Goal: Check status

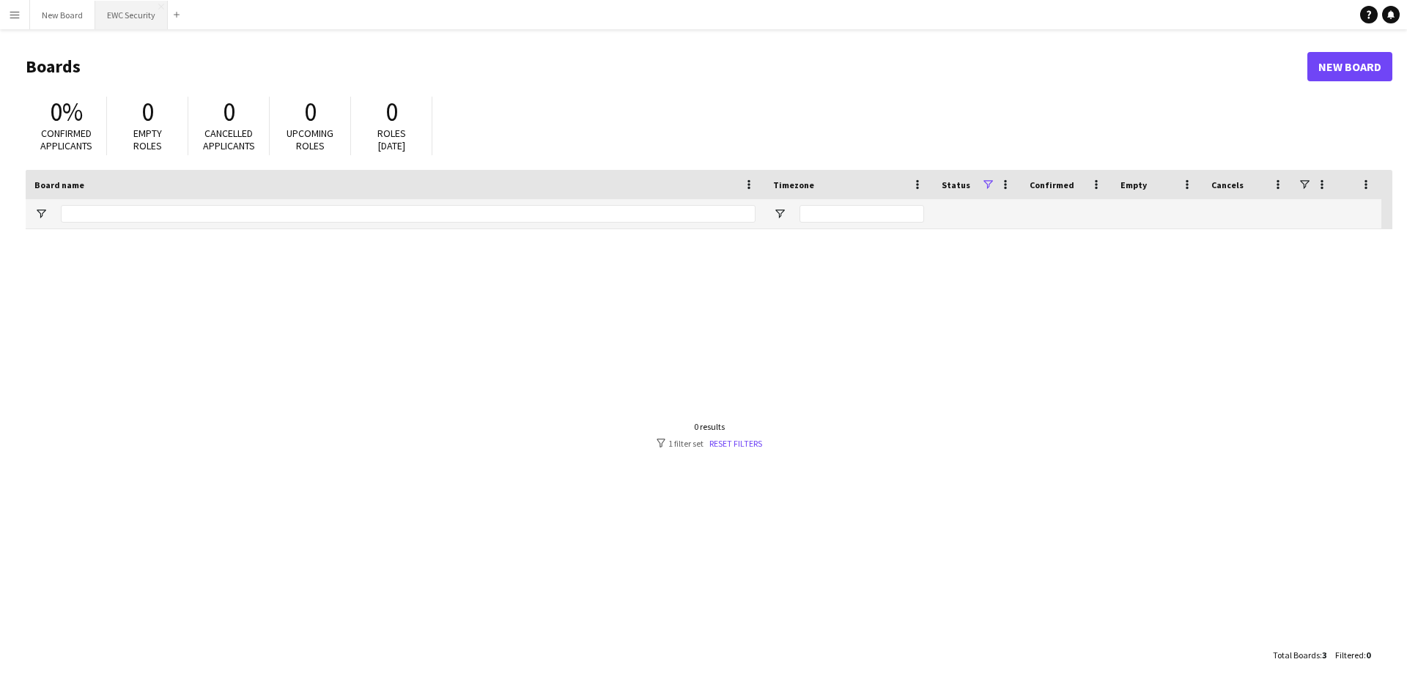
click at [122, 18] on button "EWC Security Close" at bounding box center [131, 15] width 73 height 29
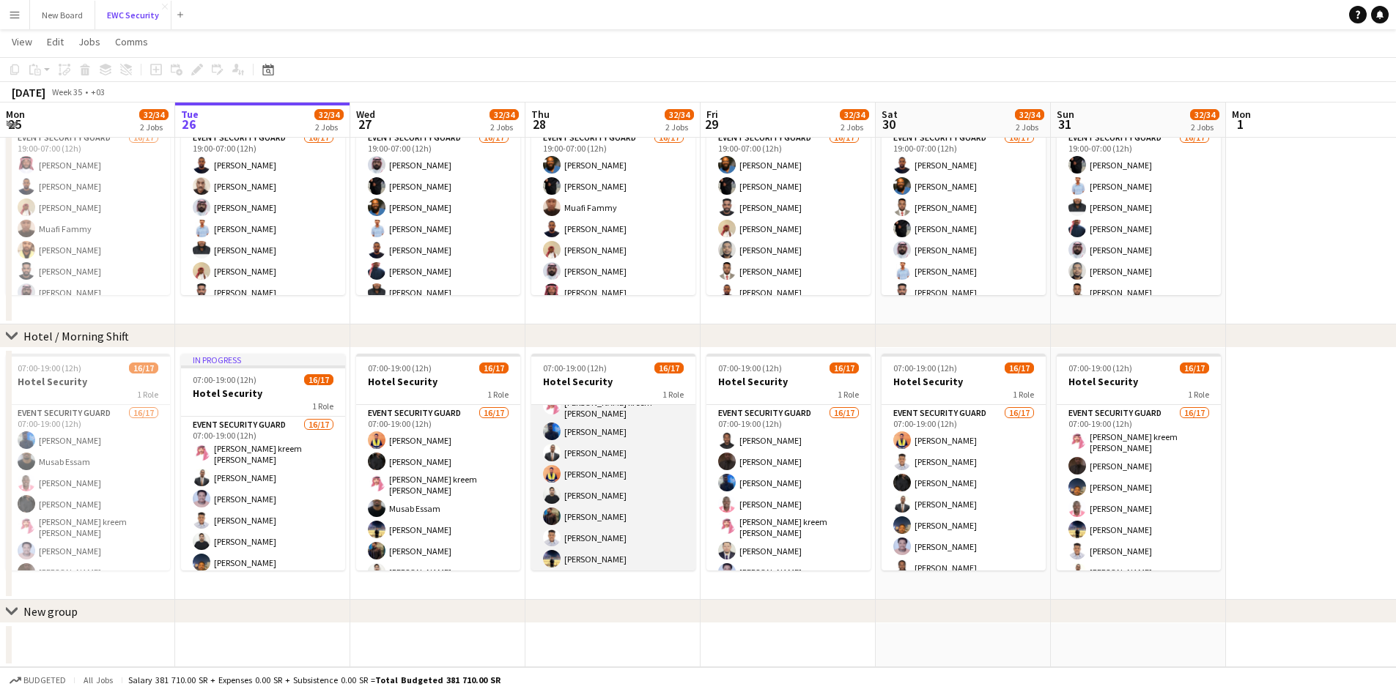
scroll to position [224, 0]
click at [571, 553] on app-card-role "Event Security Guard 16/17 07:00-19:00 (12h) muner [PERSON_NAME] [PERSON_NAME] …" at bounding box center [613, 378] width 164 height 394
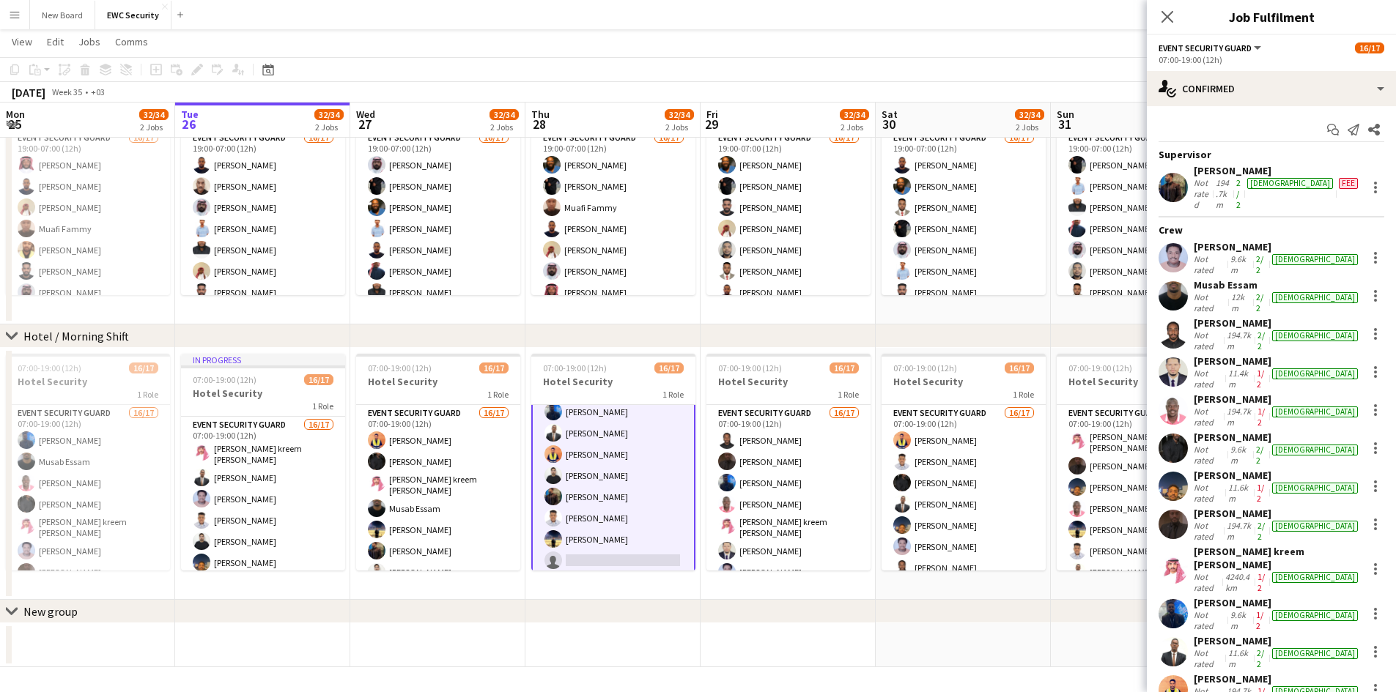
scroll to position [86, 0]
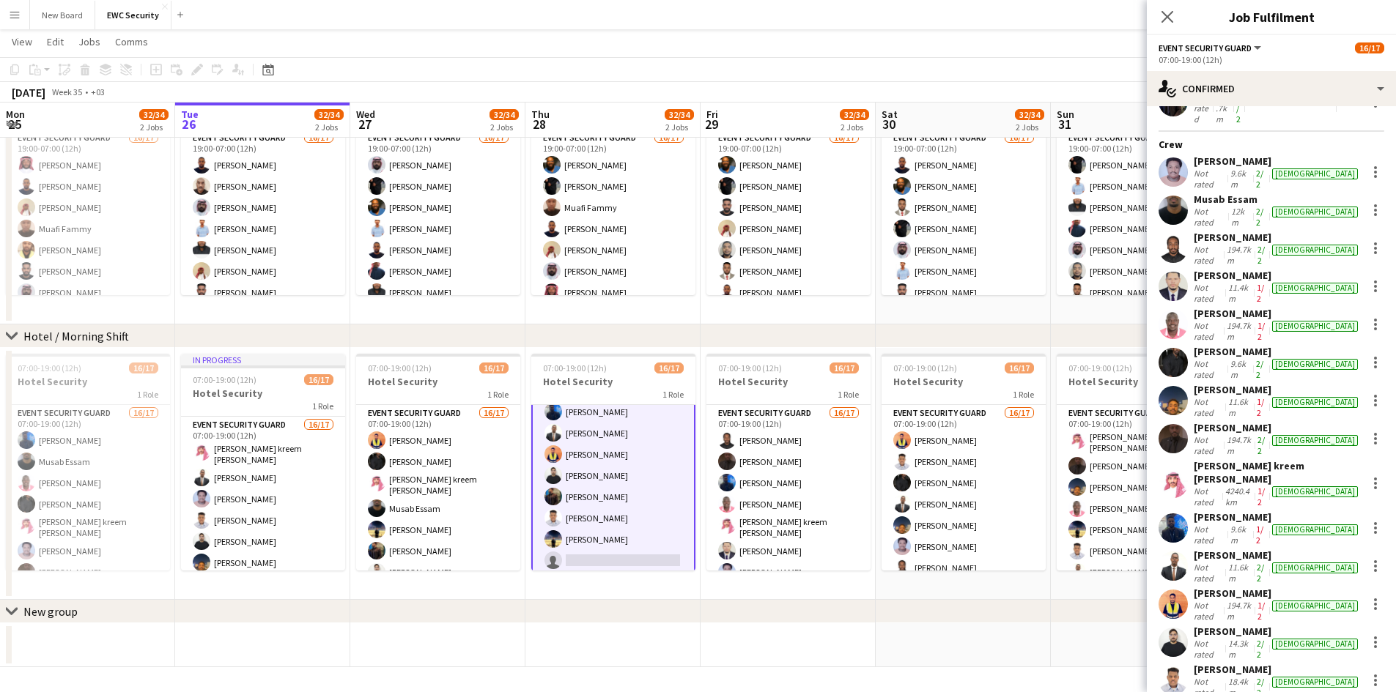
click at [990, 38] on app-page-menu "View Day view expanded Day view collapsed Month view Date picker Jump to [DATE]…" at bounding box center [698, 43] width 1396 height 28
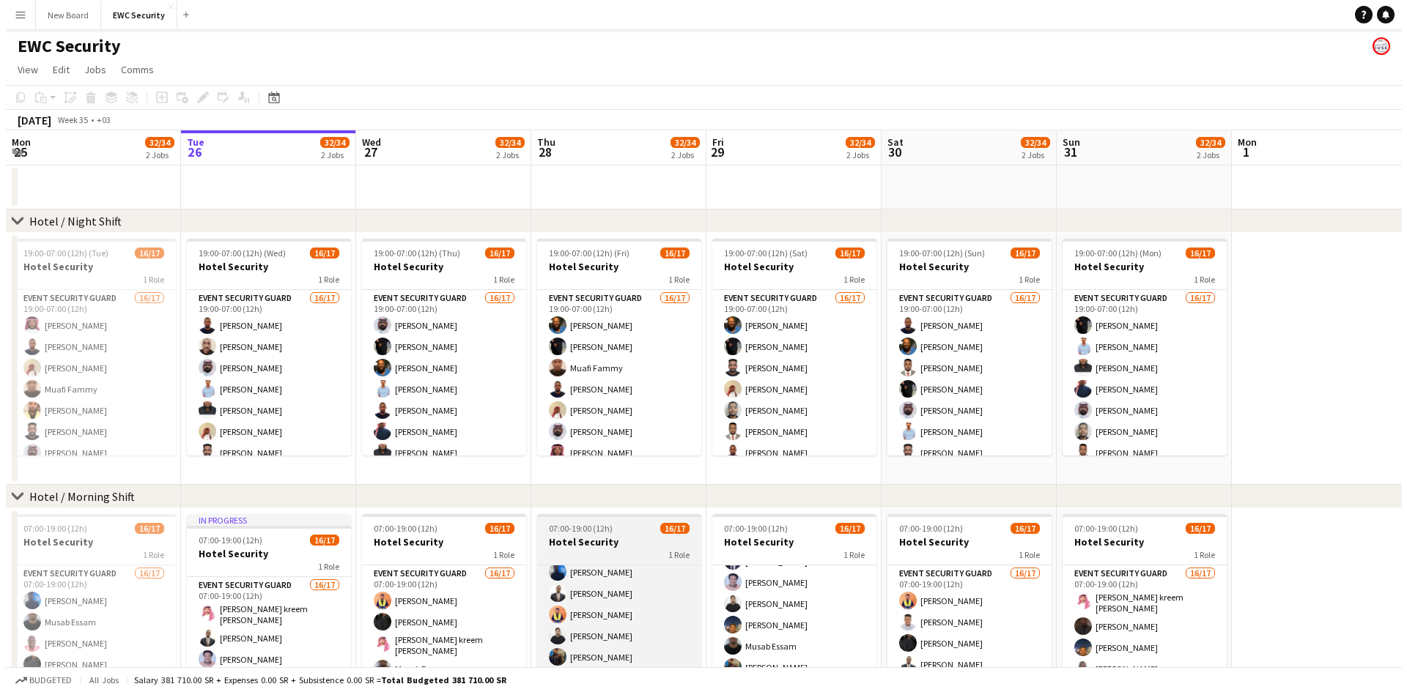
scroll to position [224, 0]
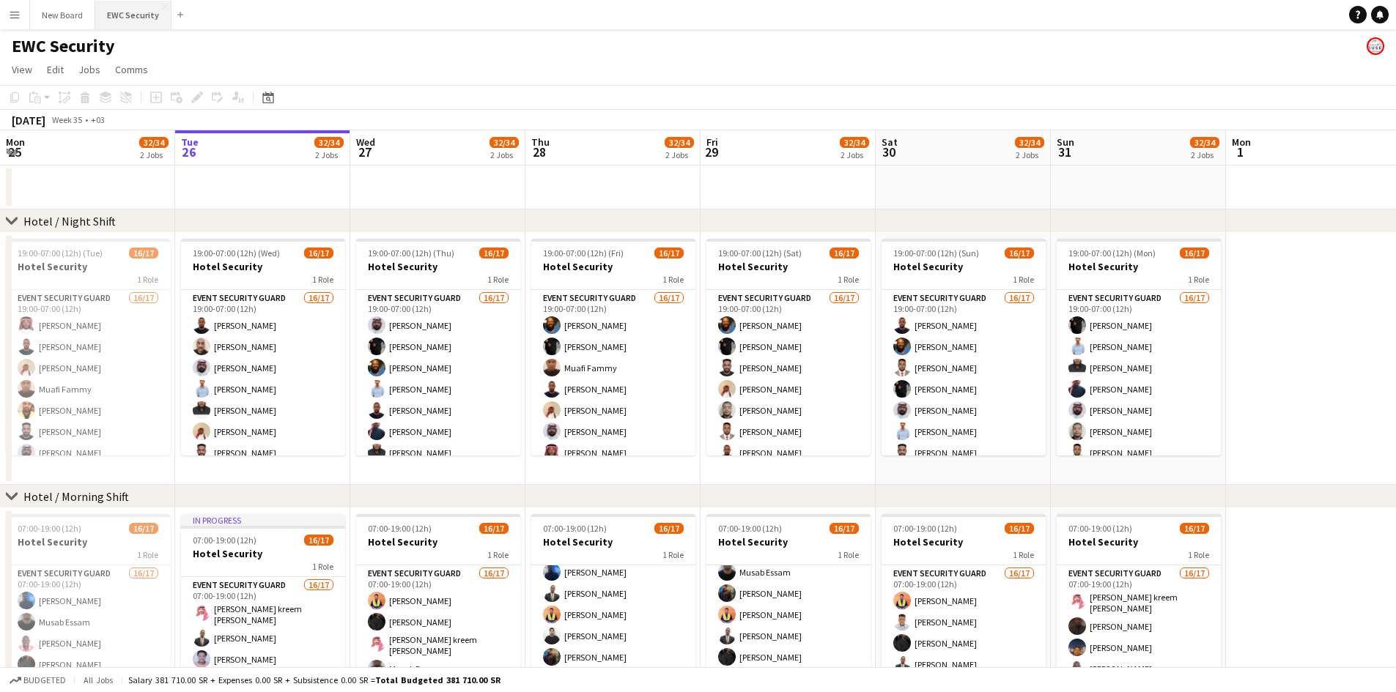
click at [147, 21] on button "EWC Security Close" at bounding box center [133, 15] width 76 height 29
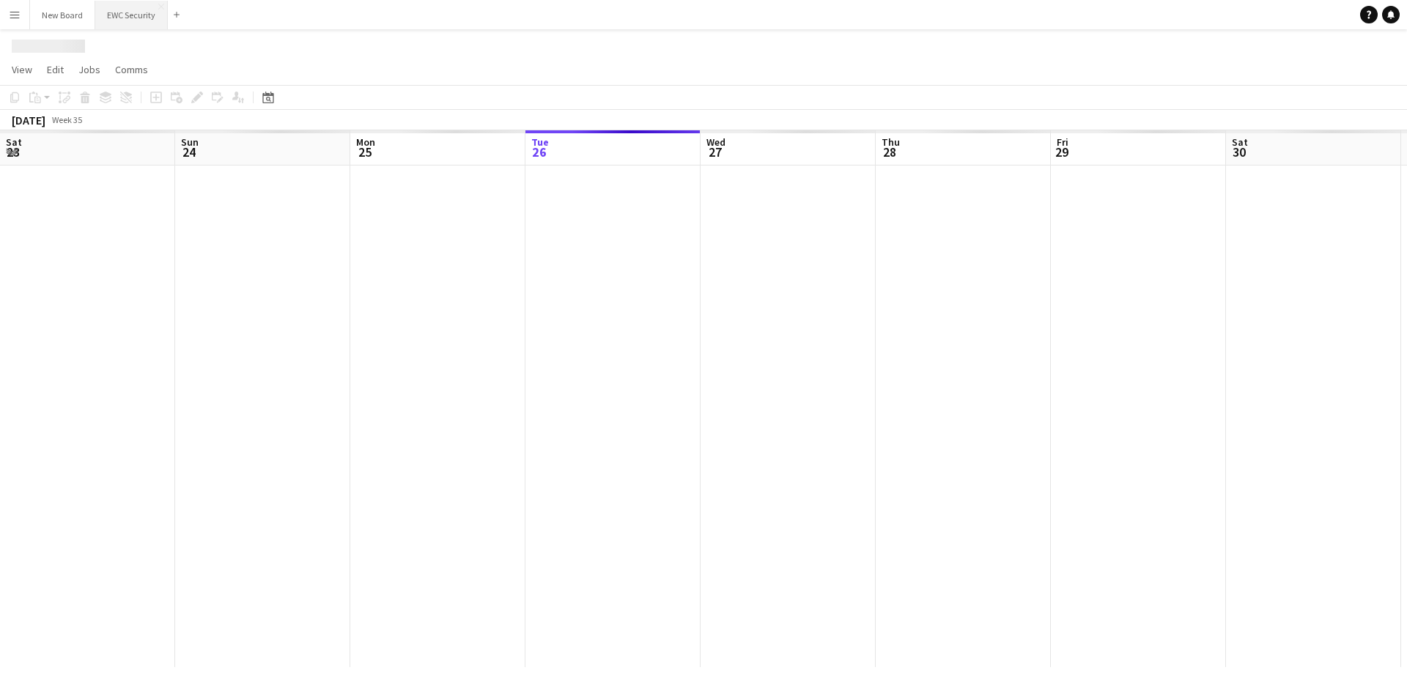
scroll to position [0, 350]
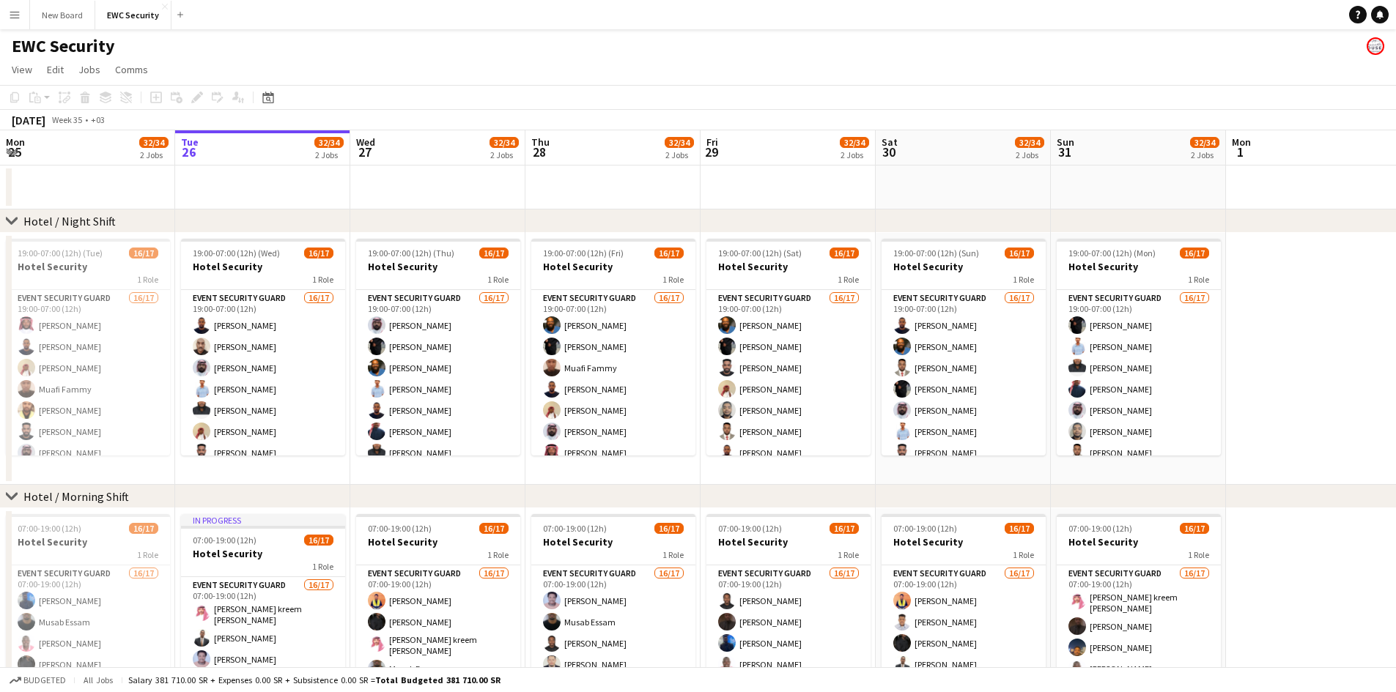
click at [14, 15] on app-icon "Menu" at bounding box center [15, 15] width 12 height 12
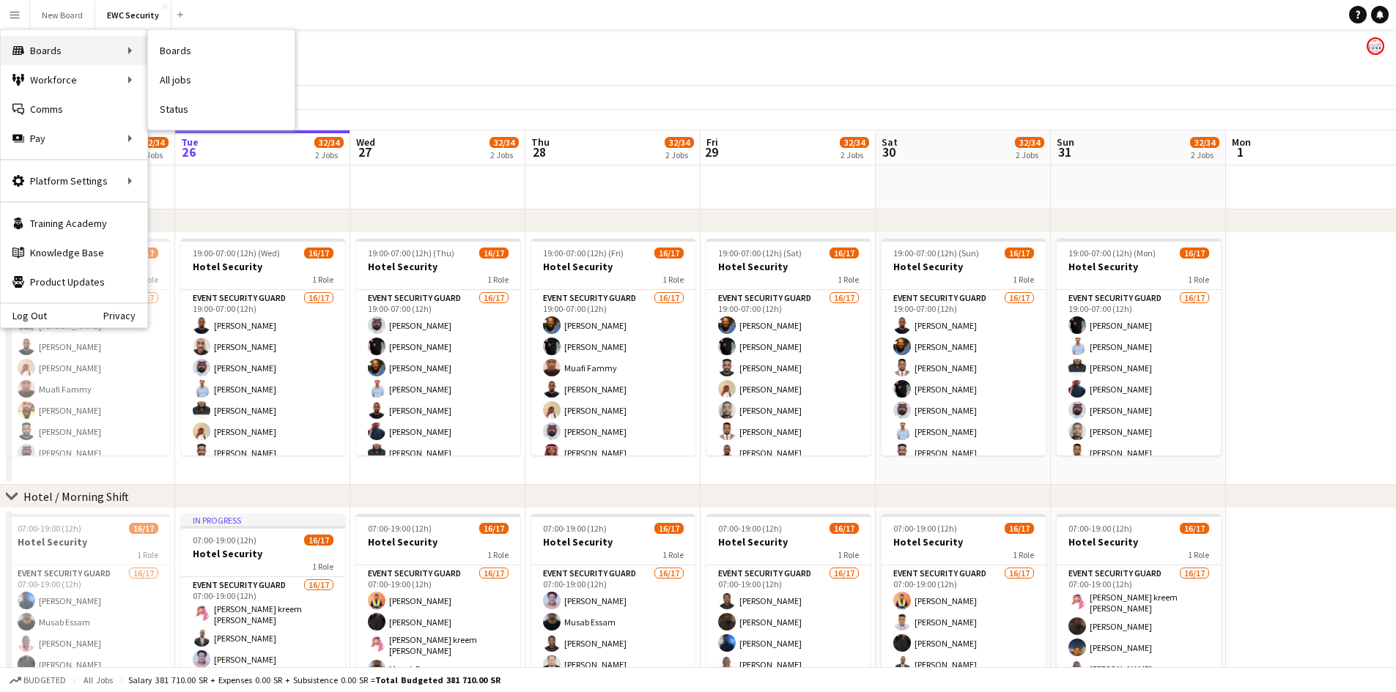
click at [53, 43] on div "Boards Boards" at bounding box center [74, 50] width 147 height 29
click at [101, 46] on div "Boards Boards" at bounding box center [74, 50] width 147 height 29
click at [112, 49] on div "Boards Boards" at bounding box center [74, 50] width 147 height 29
click at [135, 52] on div "Boards Boards" at bounding box center [74, 50] width 147 height 29
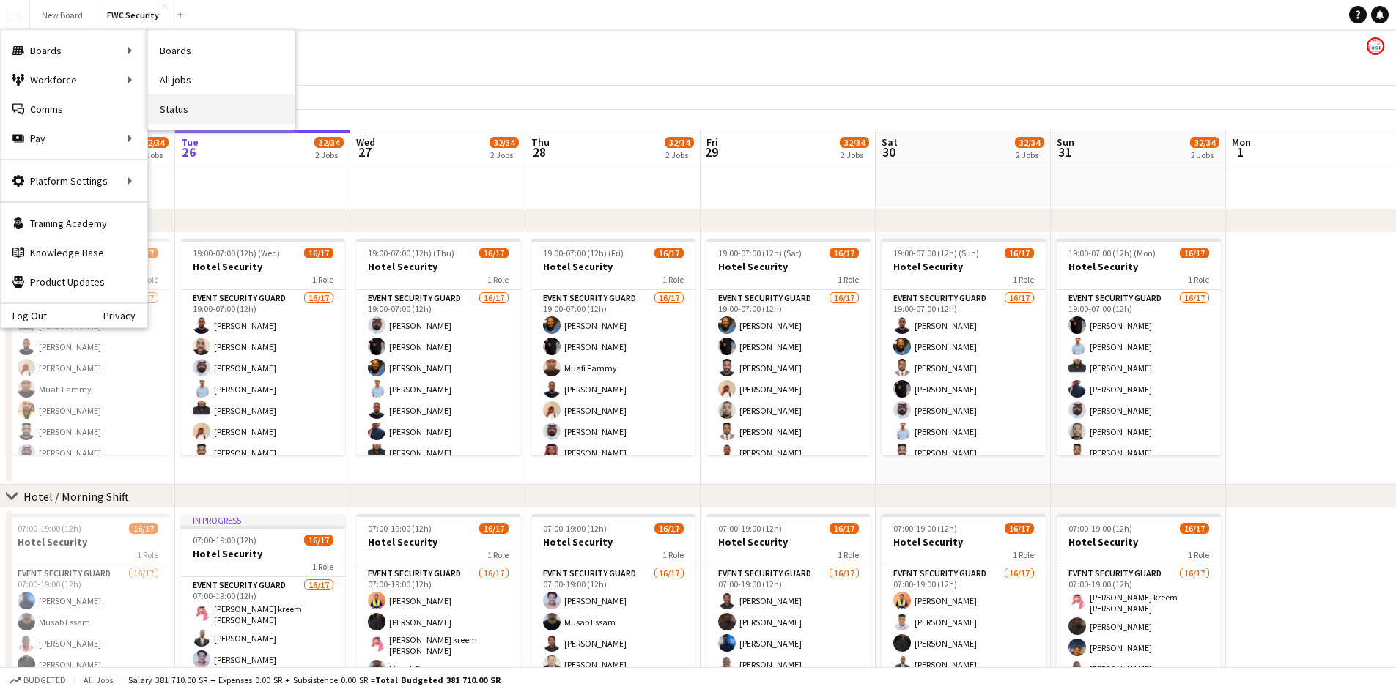
click at [204, 108] on link "Status" at bounding box center [221, 109] width 147 height 29
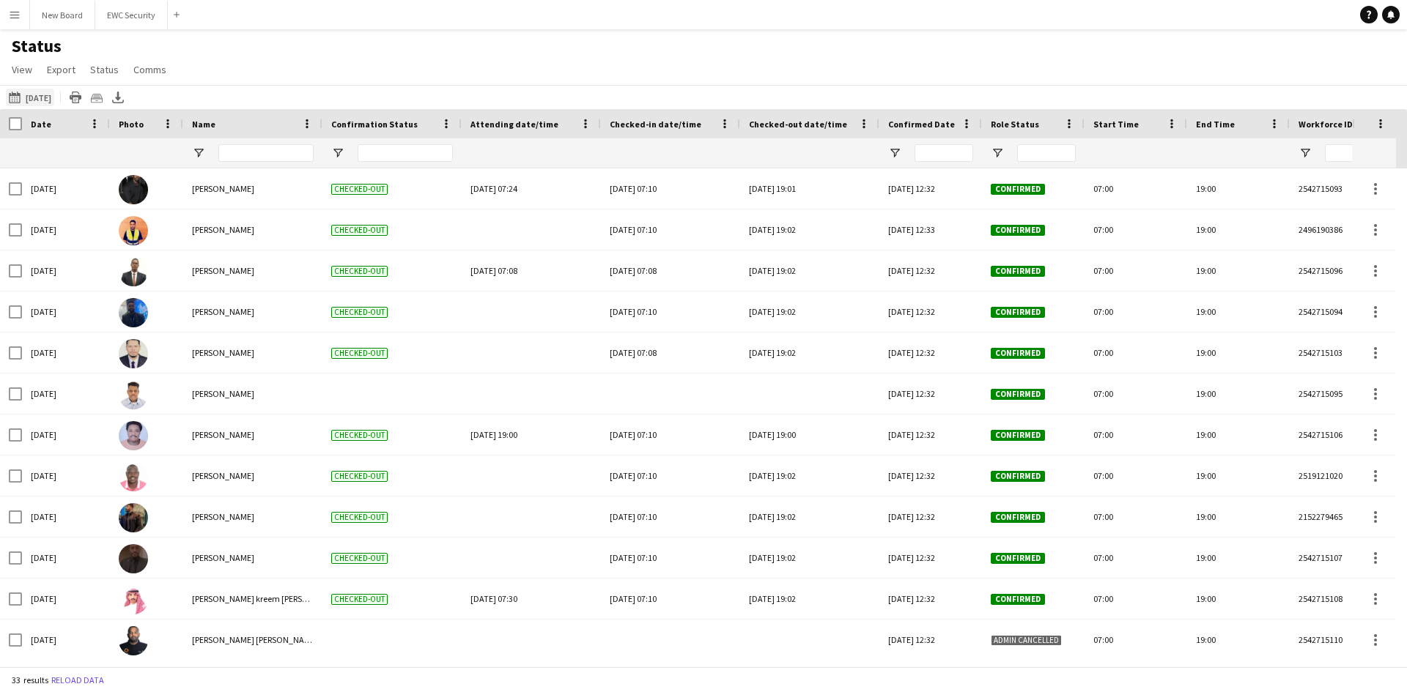
click at [43, 91] on button "[DATE] to [DATE] [DATE]" at bounding box center [30, 98] width 48 height 18
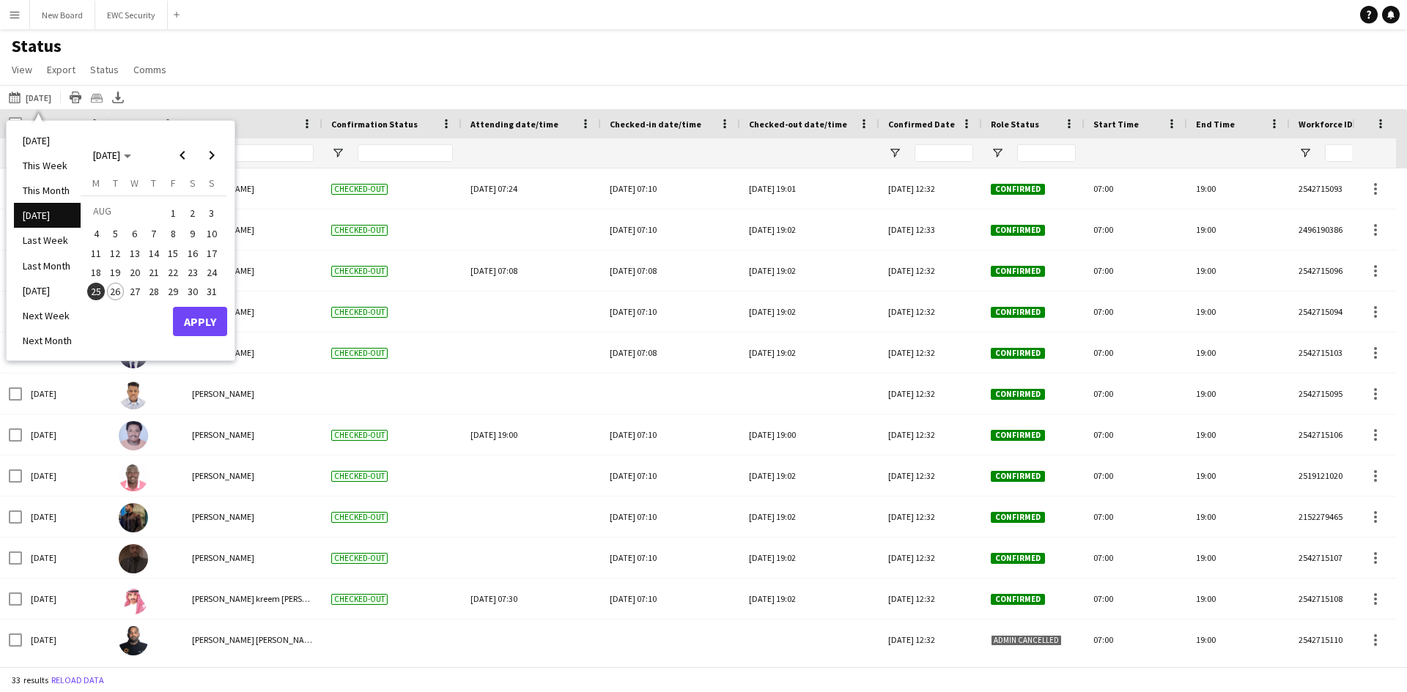
click at [97, 293] on span "25" at bounding box center [96, 292] width 18 height 18
click at [195, 325] on button "Apply" at bounding box center [200, 321] width 54 height 29
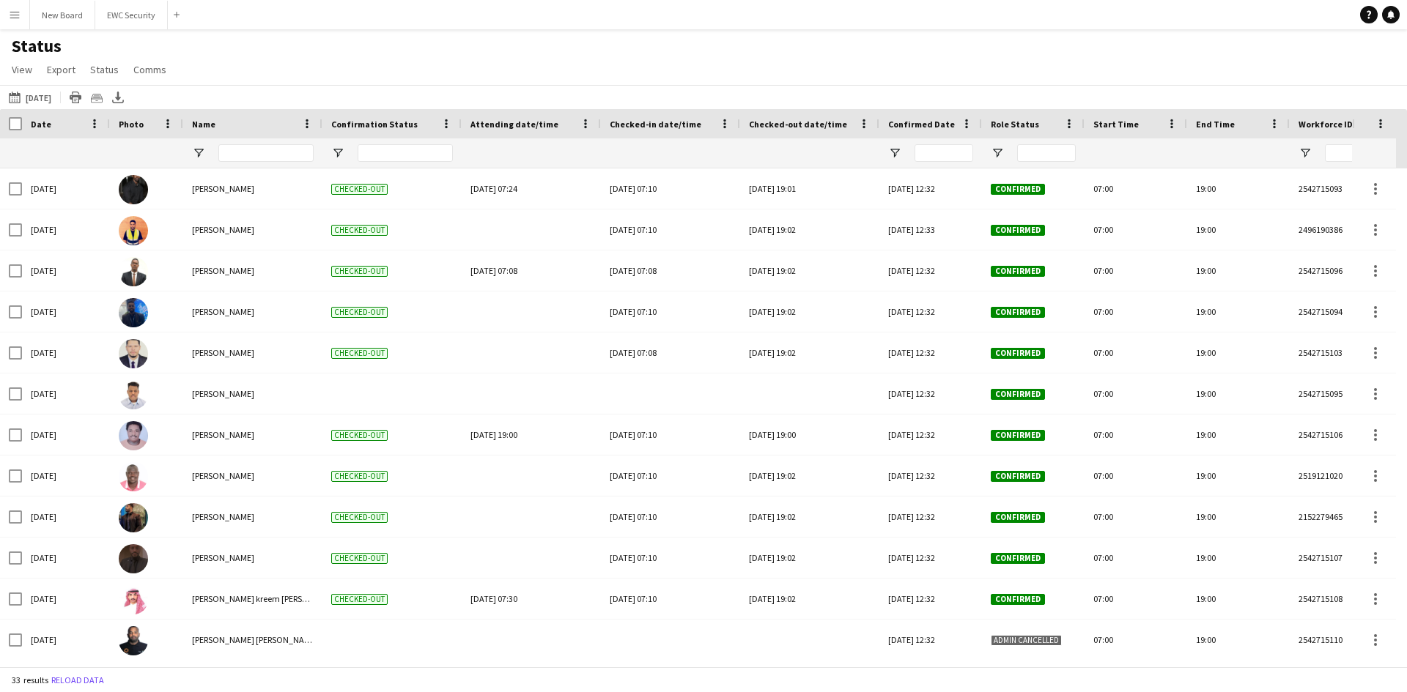
click at [12, 4] on button "Menu" at bounding box center [14, 14] width 29 height 29
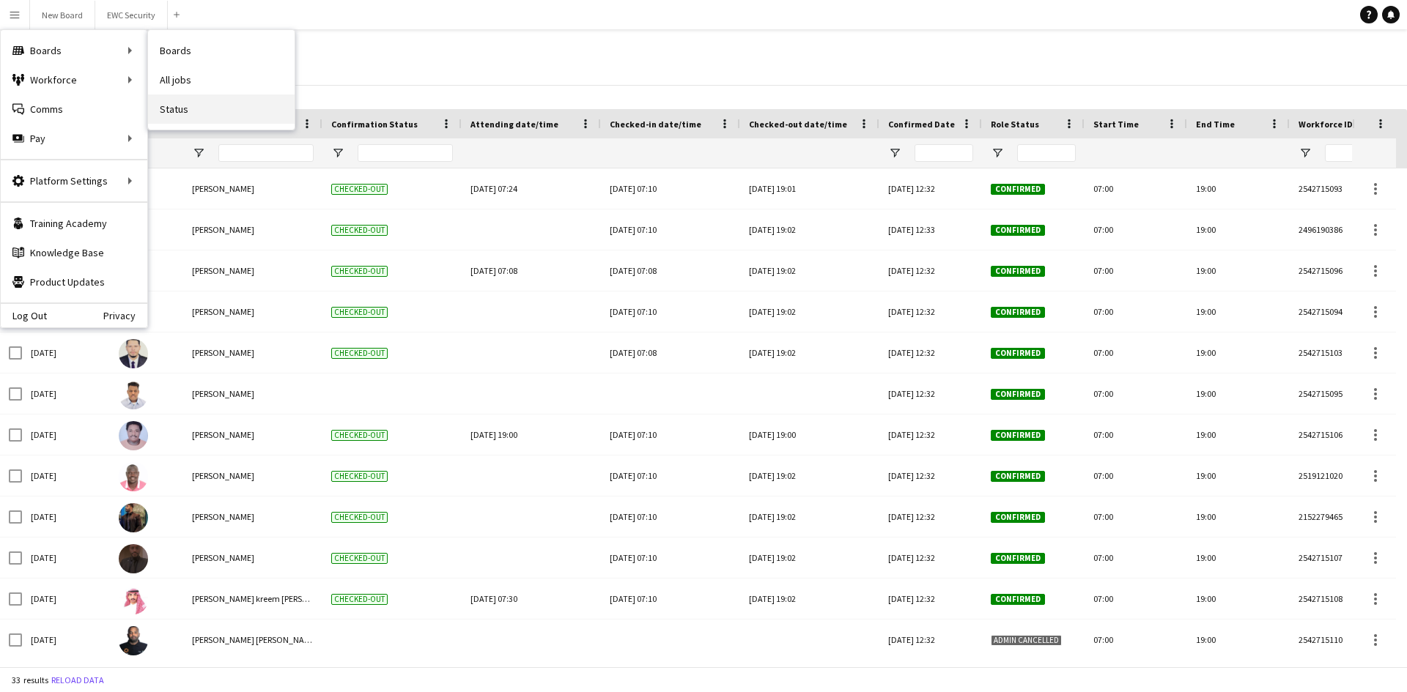
click at [226, 113] on link "Status" at bounding box center [221, 109] width 147 height 29
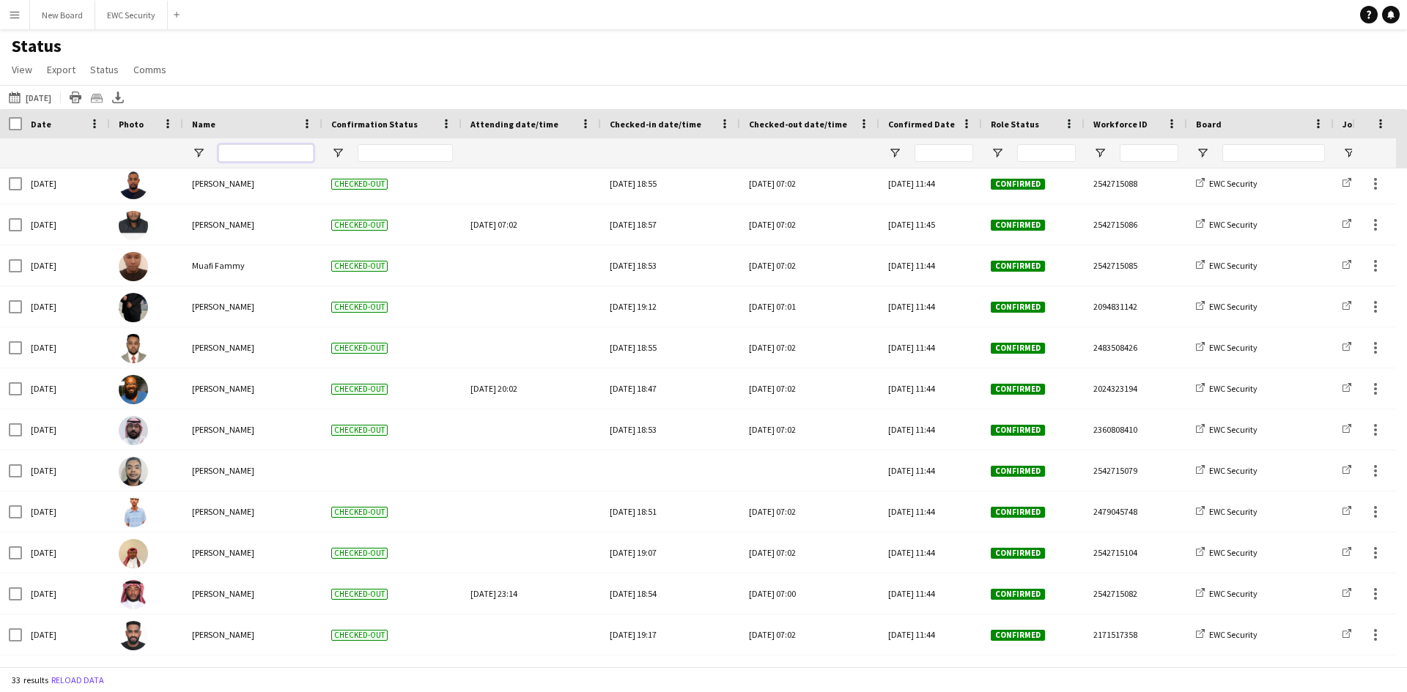
click at [251, 149] on input "Name Filter Input" at bounding box center [265, 153] width 95 height 18
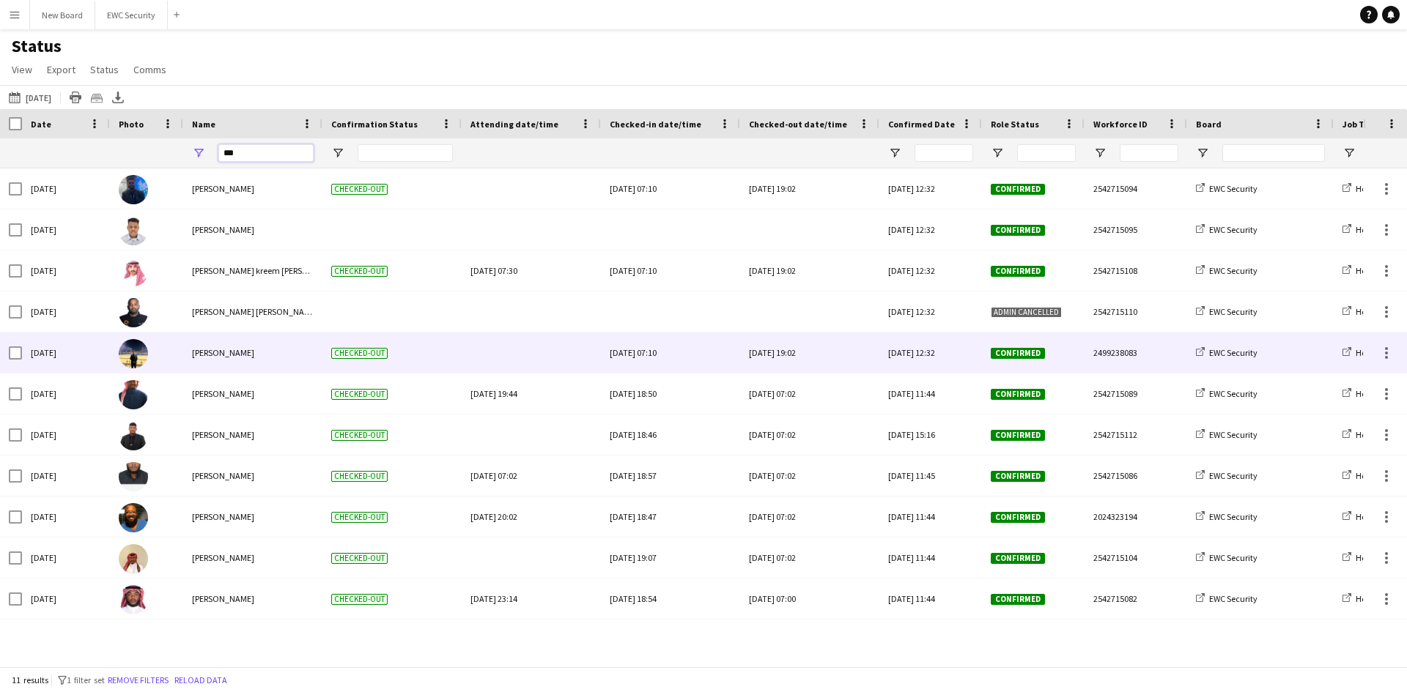
type input "***"
